Goal: Navigation & Orientation: Find specific page/section

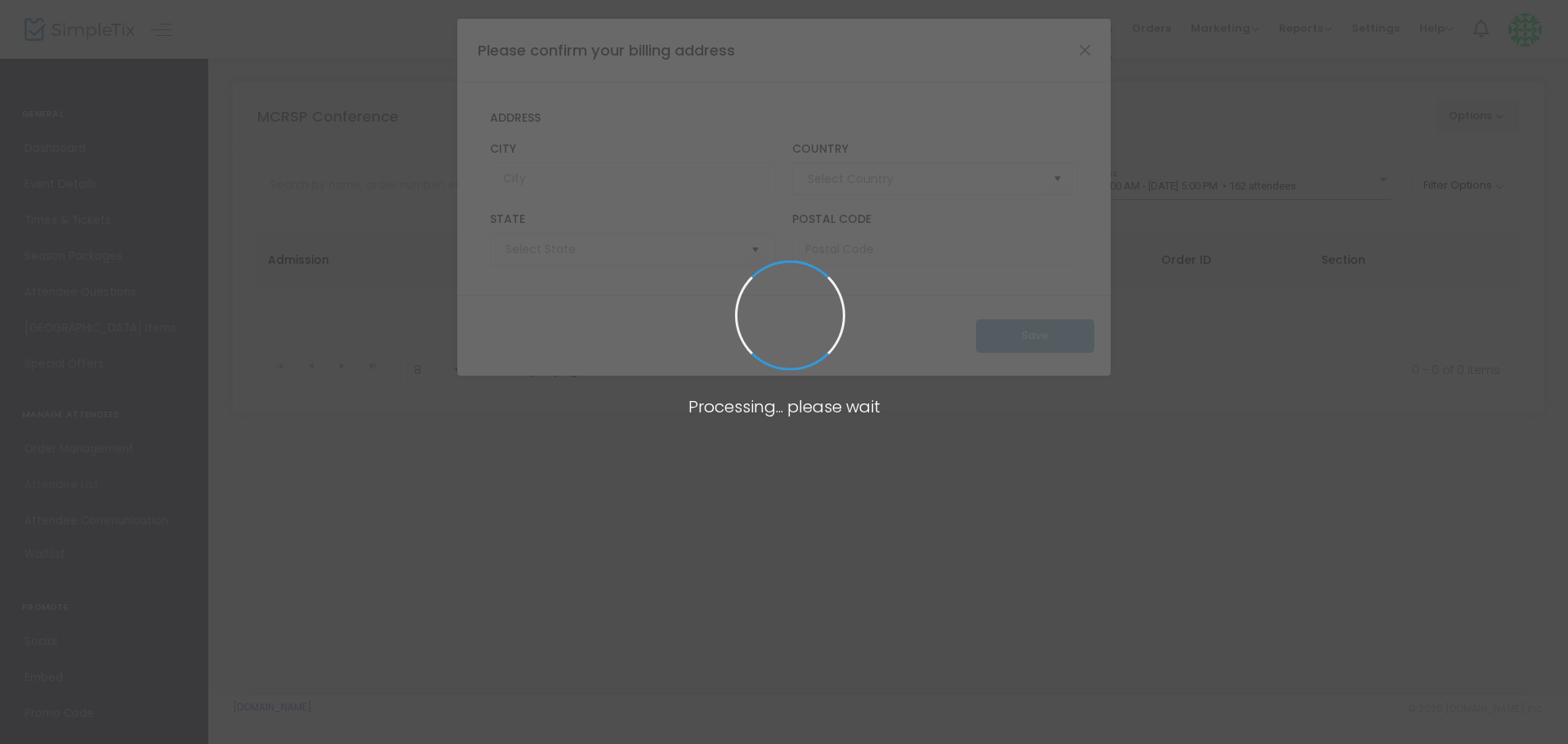
type input "[GEOGRAPHIC_DATA]"
type input "[US_STATE]"
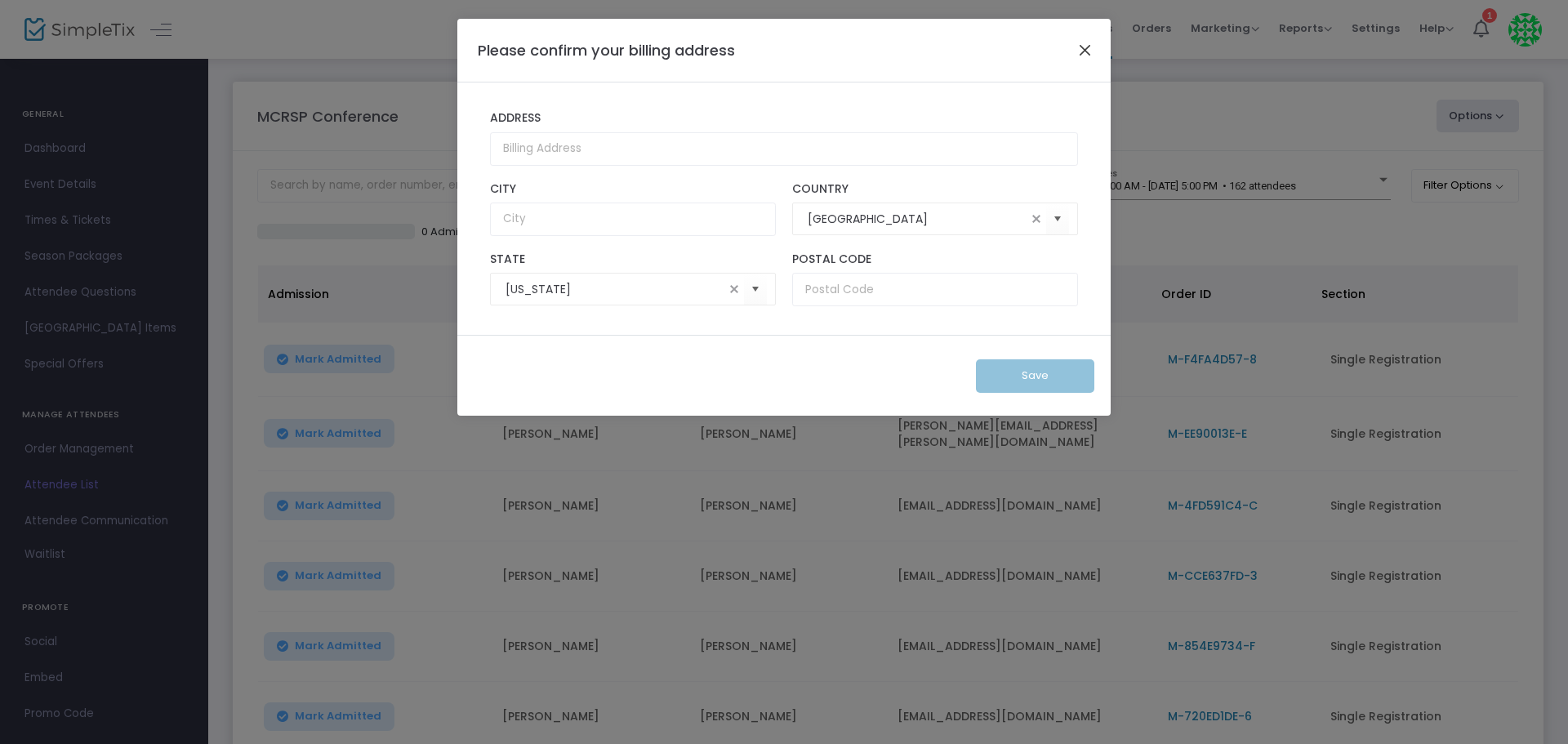
click at [1088, 56] on button "Close" at bounding box center [1085, 50] width 21 height 21
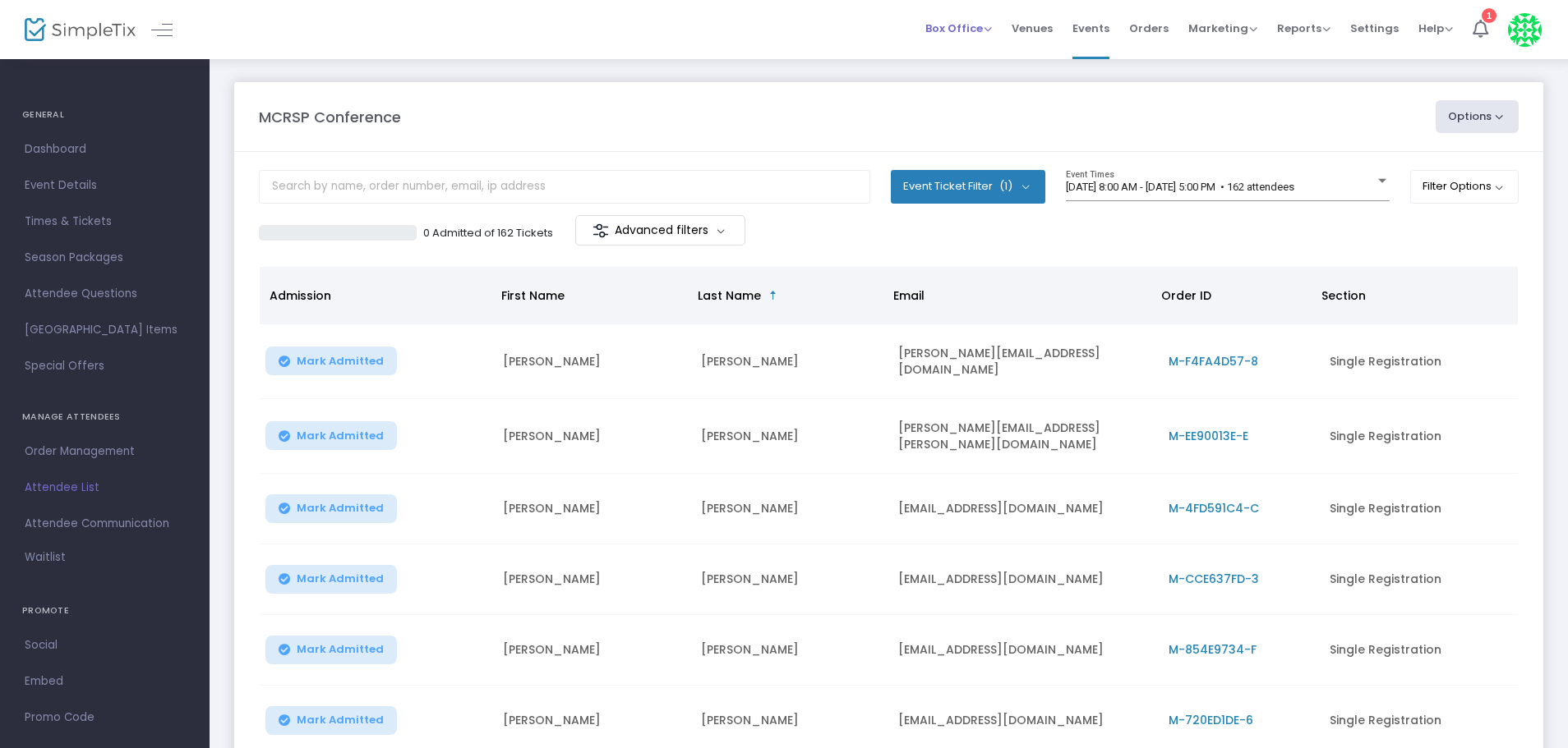
click at [977, 33] on span "Box Office" at bounding box center [959, 28] width 67 height 16
click at [979, 53] on li "Sell Tickets" at bounding box center [984, 55] width 118 height 32
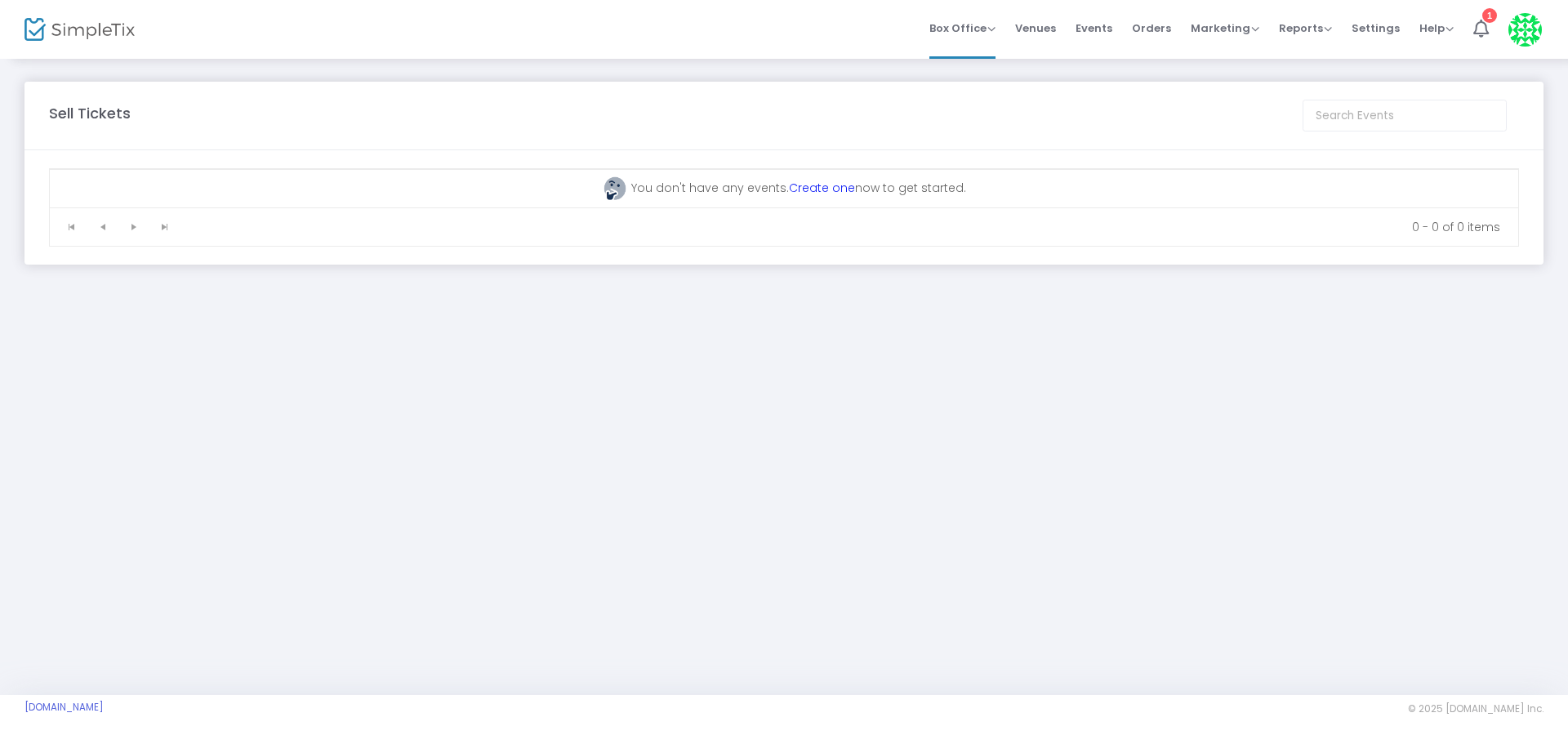
click at [1046, 27] on span "Venues" at bounding box center [1036, 27] width 41 height 42
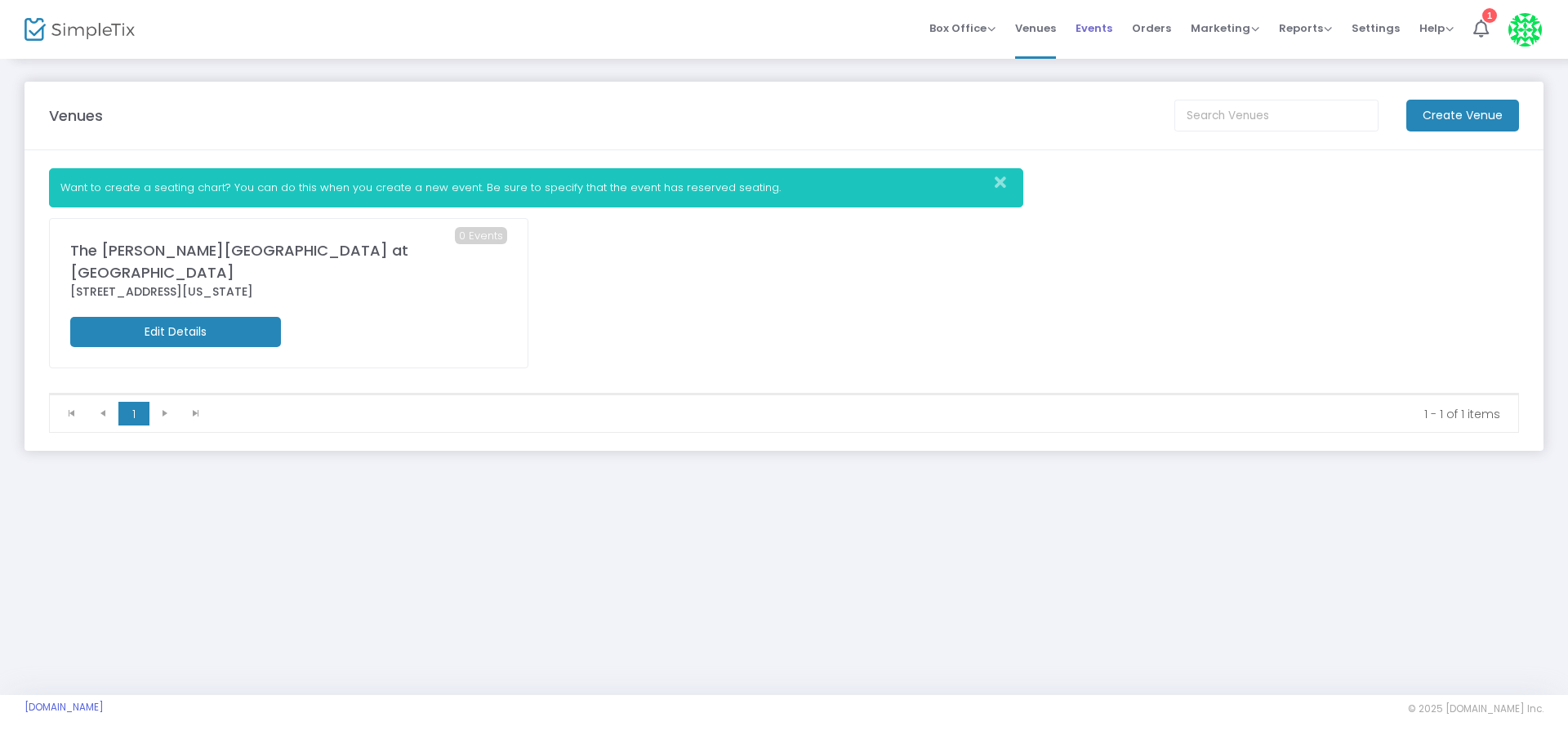
click at [1109, 34] on span "Events" at bounding box center [1094, 27] width 37 height 42
